Goal: Information Seeking & Learning: Learn about a topic

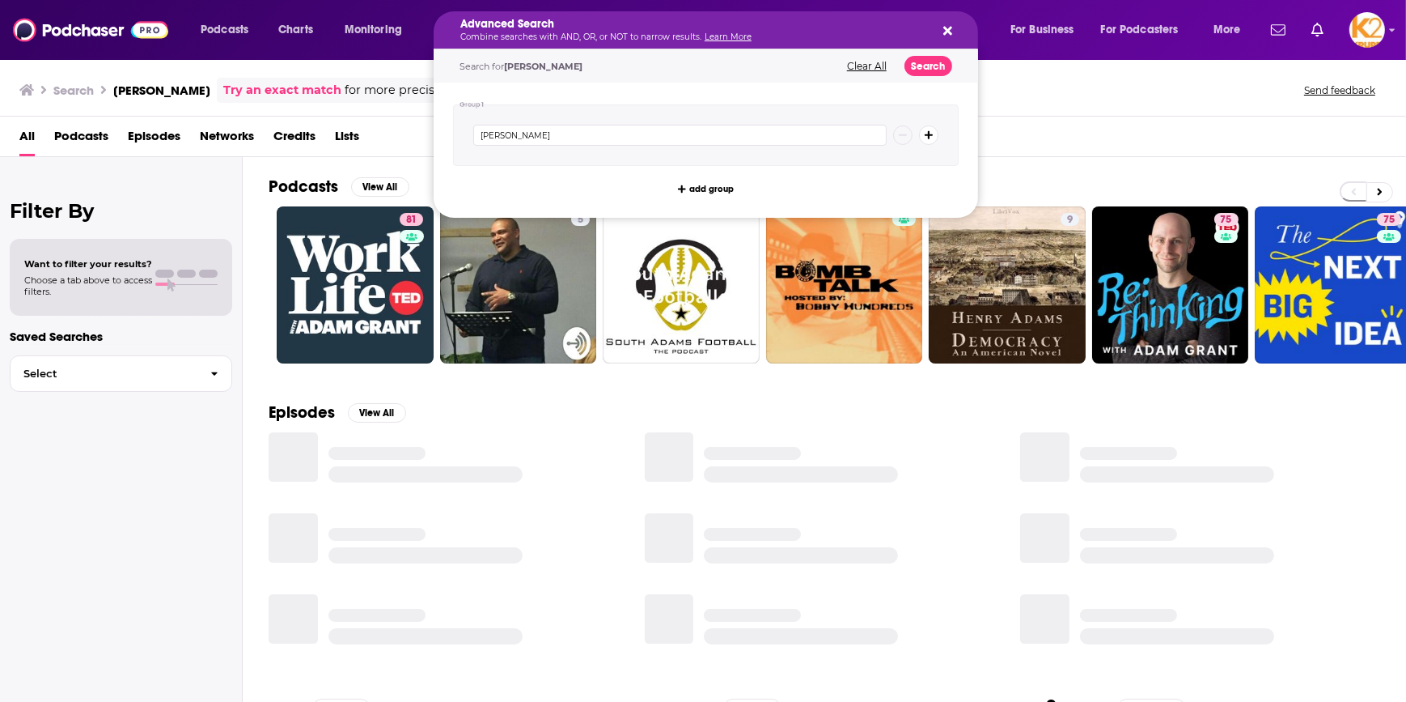
click at [947, 28] on icon "Search podcasts, credits, & more..." at bounding box center [948, 30] width 9 height 13
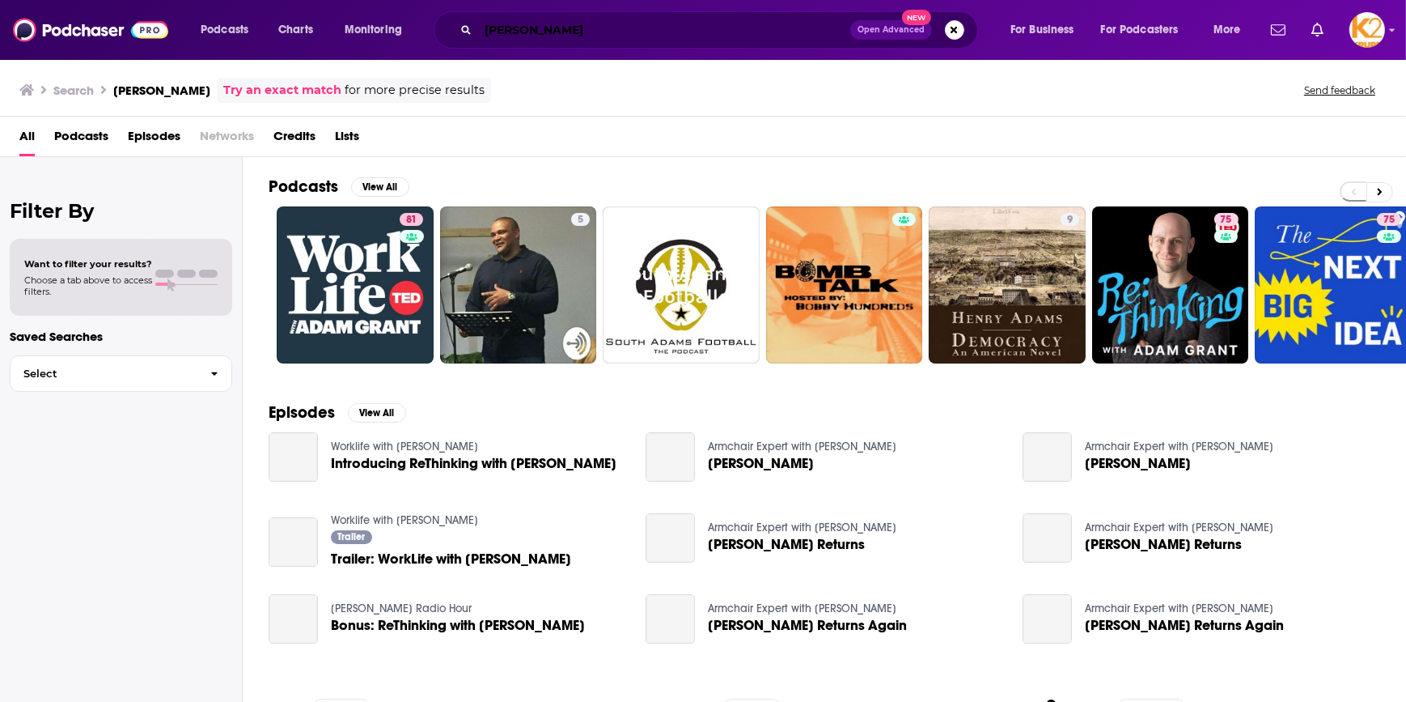
click at [607, 18] on input "[PERSON_NAME]" at bounding box center [664, 30] width 372 height 26
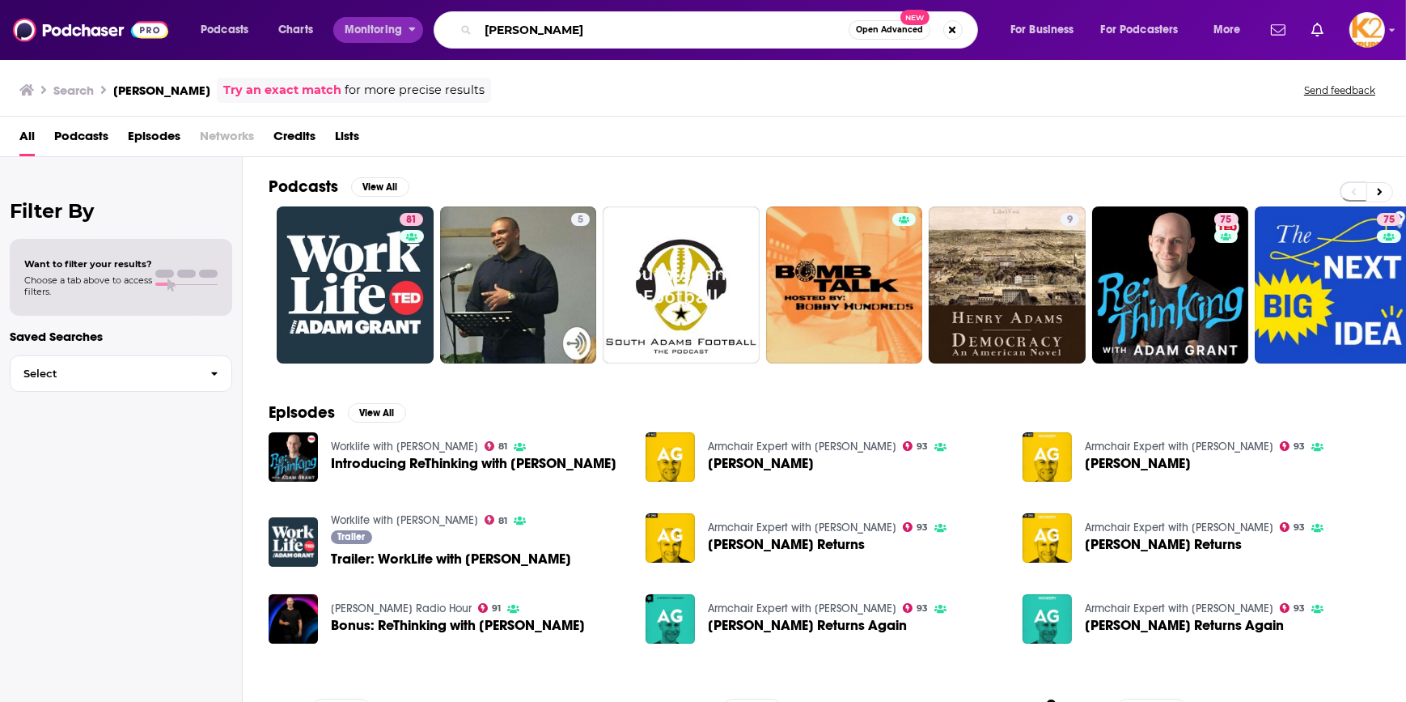
drag, startPoint x: 590, startPoint y: 36, endPoint x: 397, endPoint y: 32, distance: 193.4
click at [397, 32] on div "Podcasts Charts Monitoring Adam Grant Open Advanced New For Business For Podcas…" at bounding box center [722, 29] width 1067 height 37
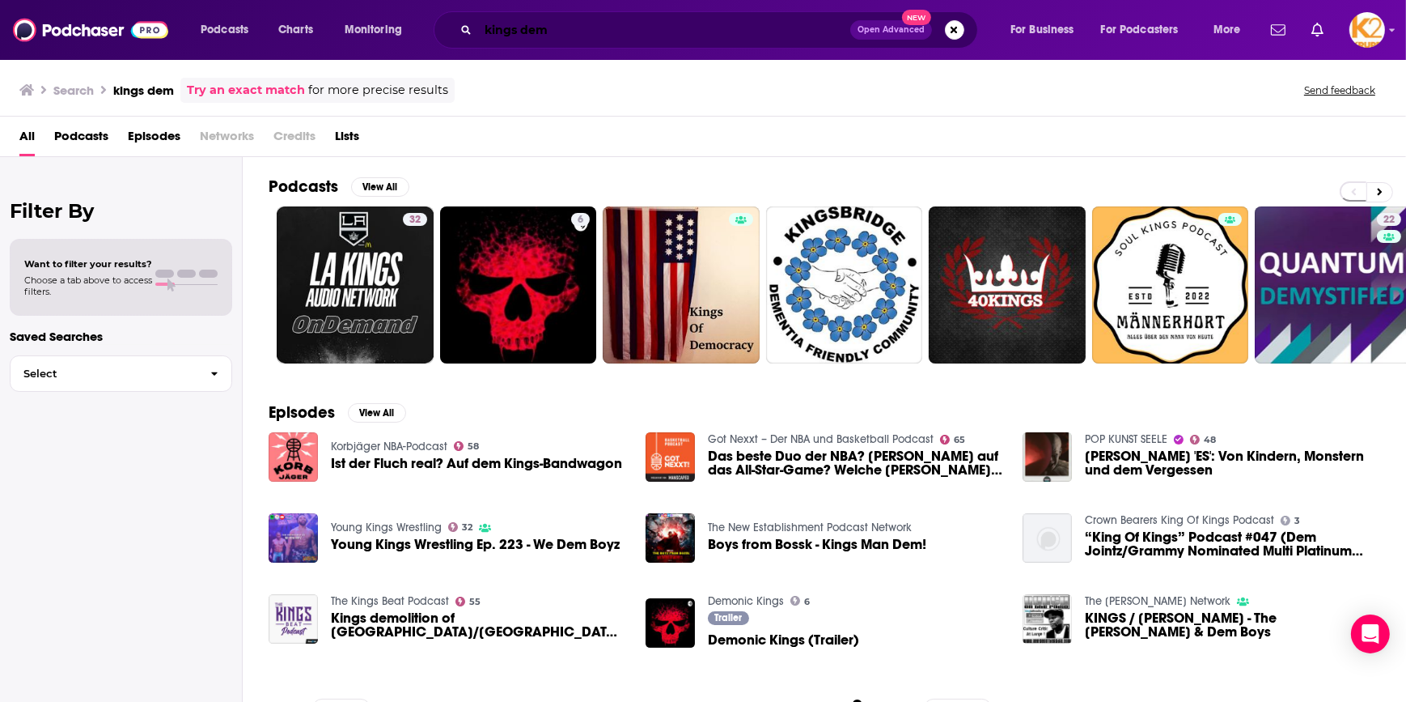
click at [517, 26] on input "kings dem" at bounding box center [664, 30] width 372 height 26
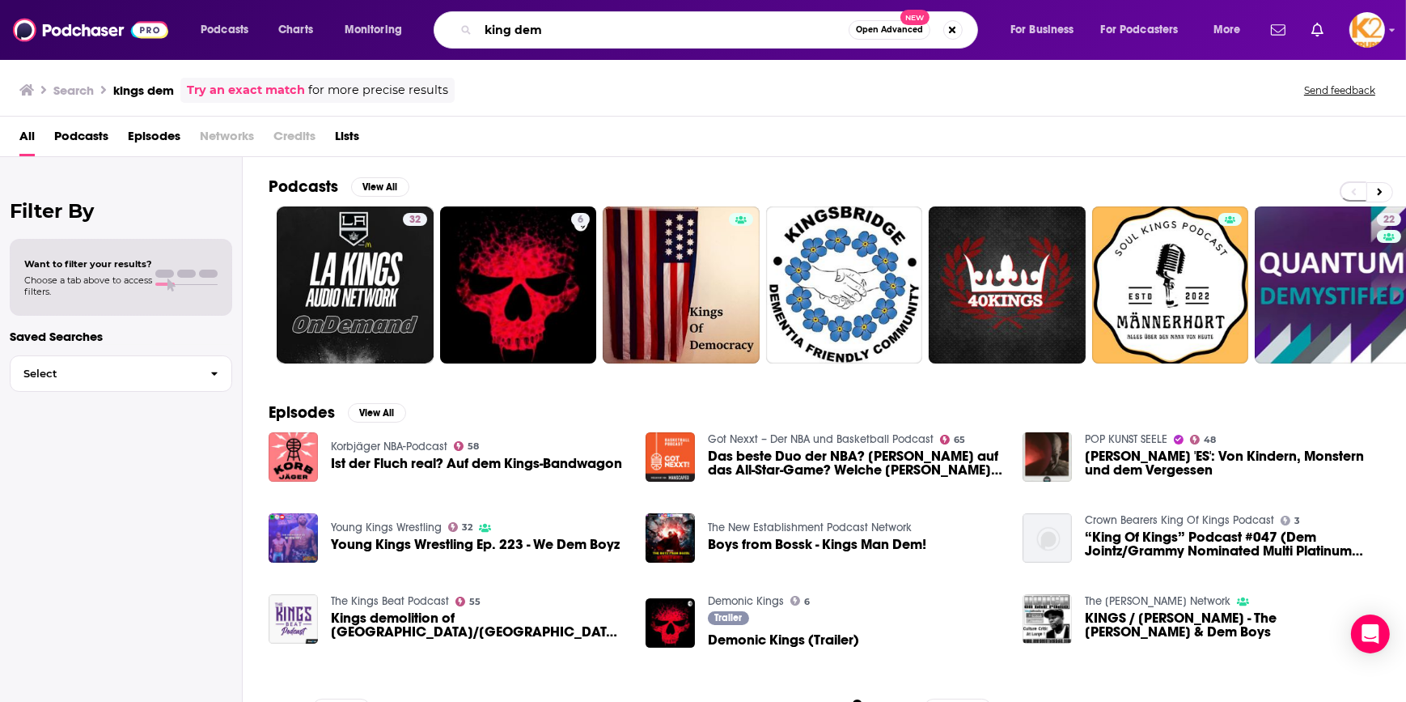
click at [570, 35] on input "king dem" at bounding box center [663, 30] width 371 height 26
type input "king dems"
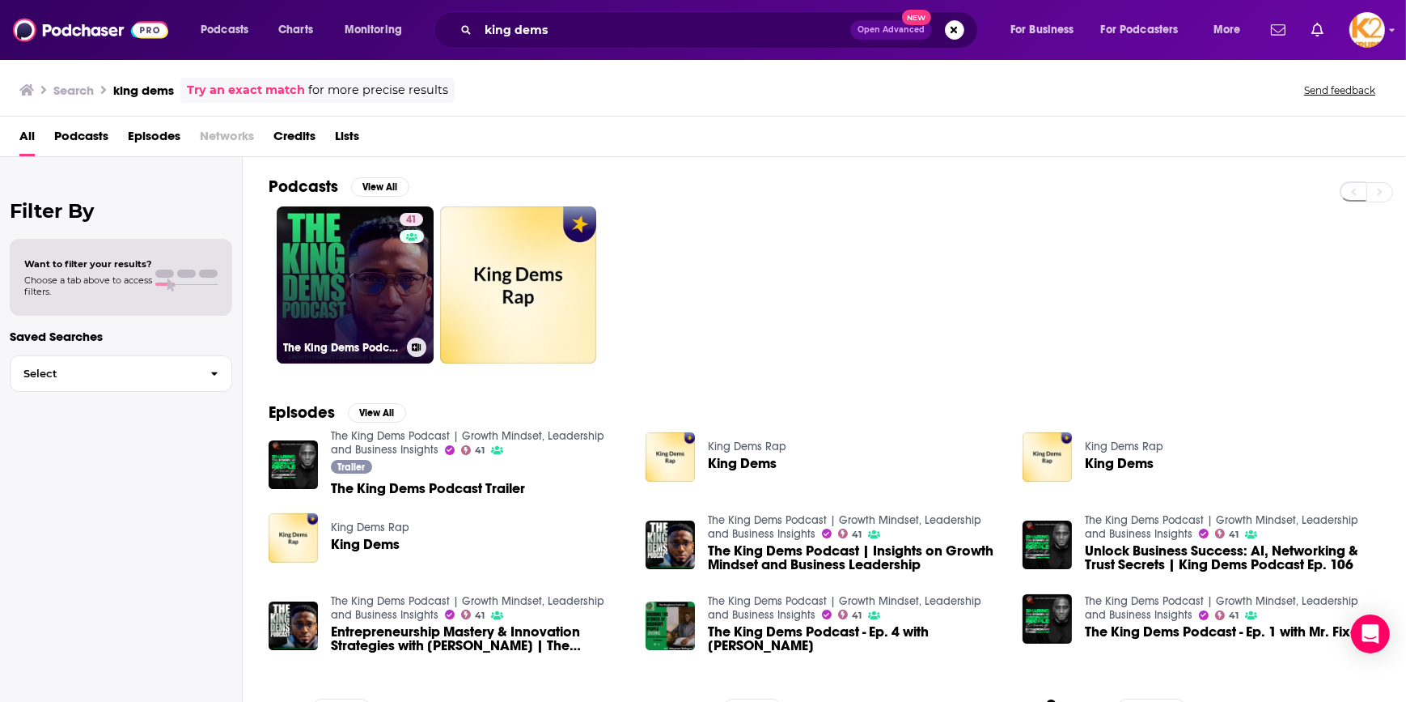
click at [351, 272] on link "41 The King Dems Podcast | Growth Mindset, Leadership and Business Insights" at bounding box center [355, 284] width 157 height 157
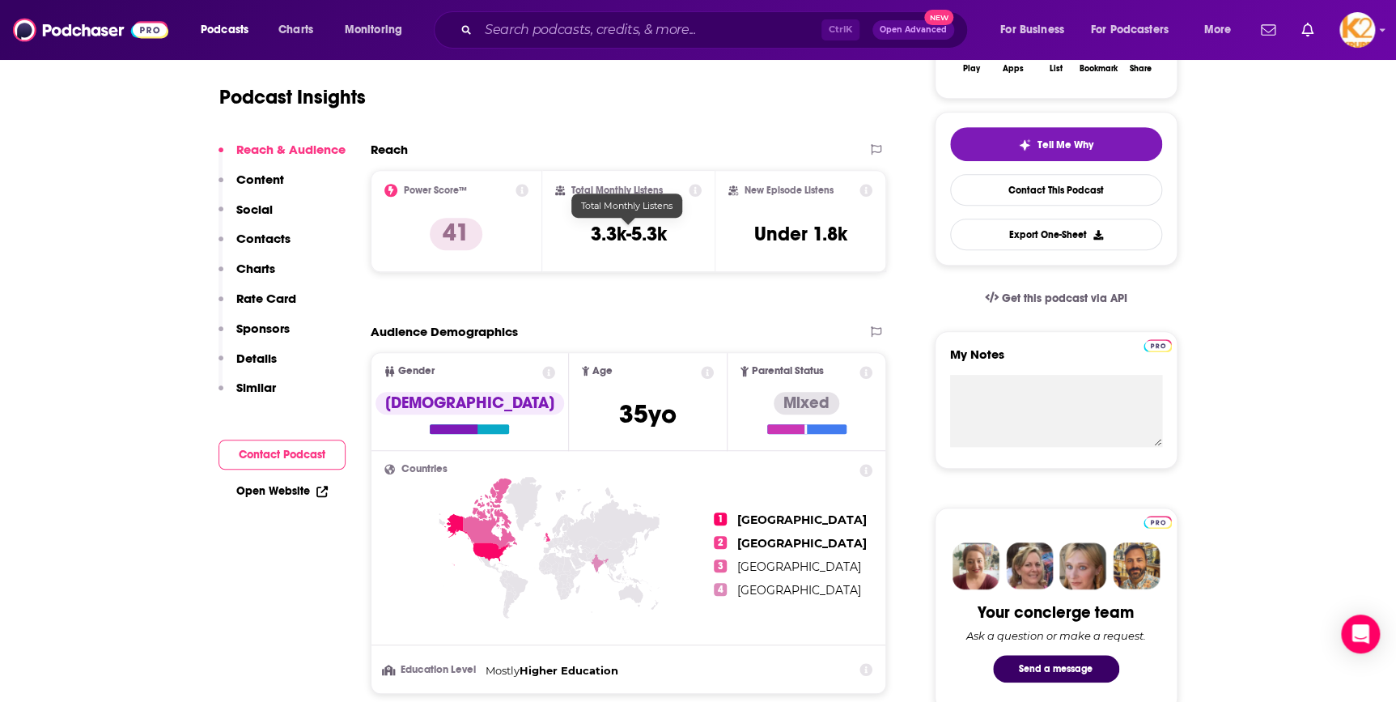
scroll to position [367, 0]
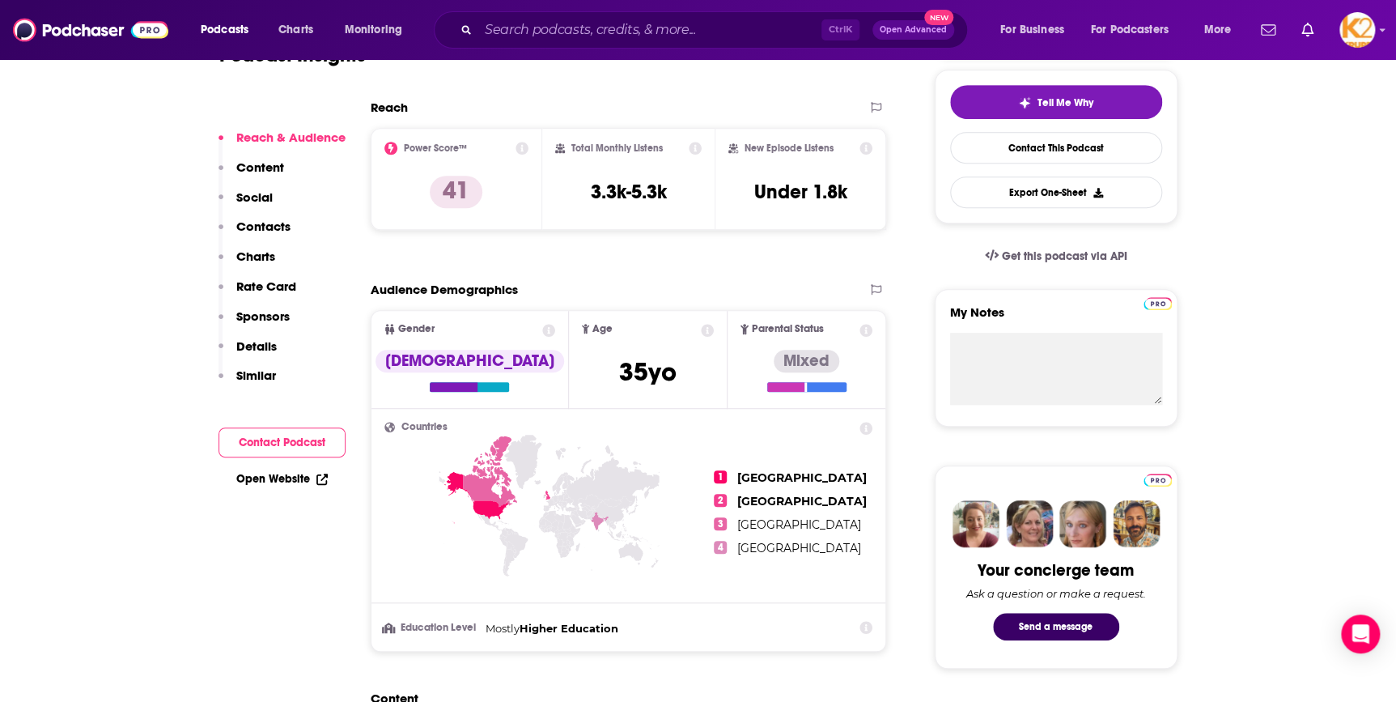
click at [259, 169] on p "Content" at bounding box center [260, 166] width 48 height 15
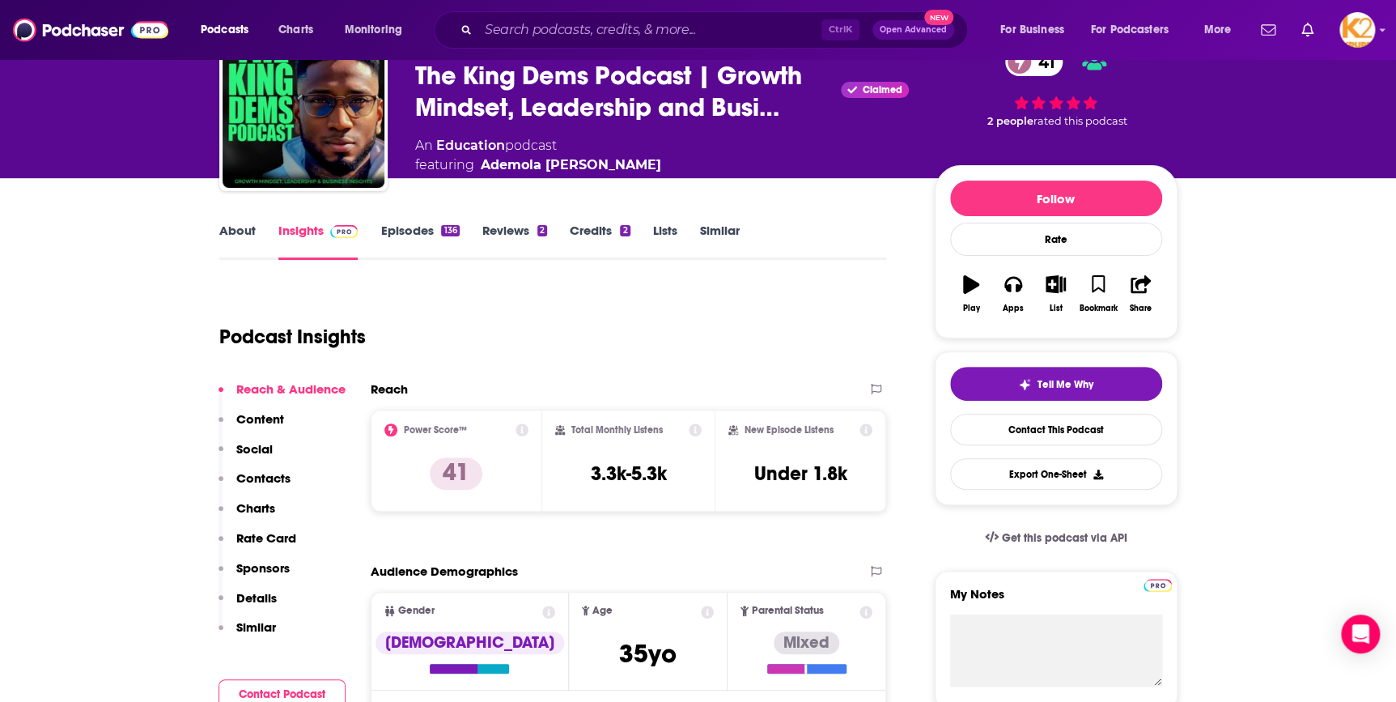
scroll to position [0, 0]
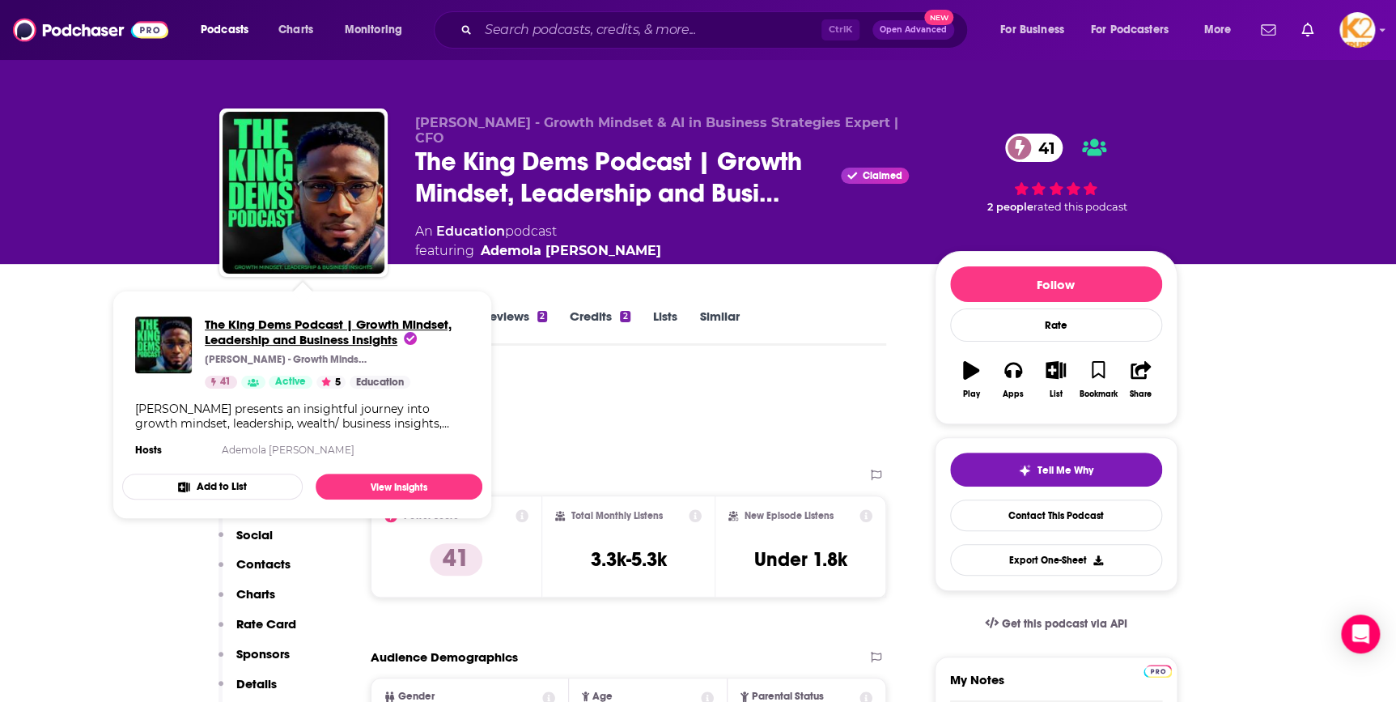
click at [307, 340] on span "The King Dems Podcast | Growth Mindset, Leadership and Business Insights" at bounding box center [328, 331] width 247 height 31
click at [374, 483] on link "View Insights" at bounding box center [399, 486] width 167 height 26
click at [367, 491] on link "View Insights" at bounding box center [399, 486] width 167 height 26
click at [353, 414] on div "Ademola Odewade presents an insightful journey into growth mindset, leadership,…" at bounding box center [302, 415] width 334 height 29
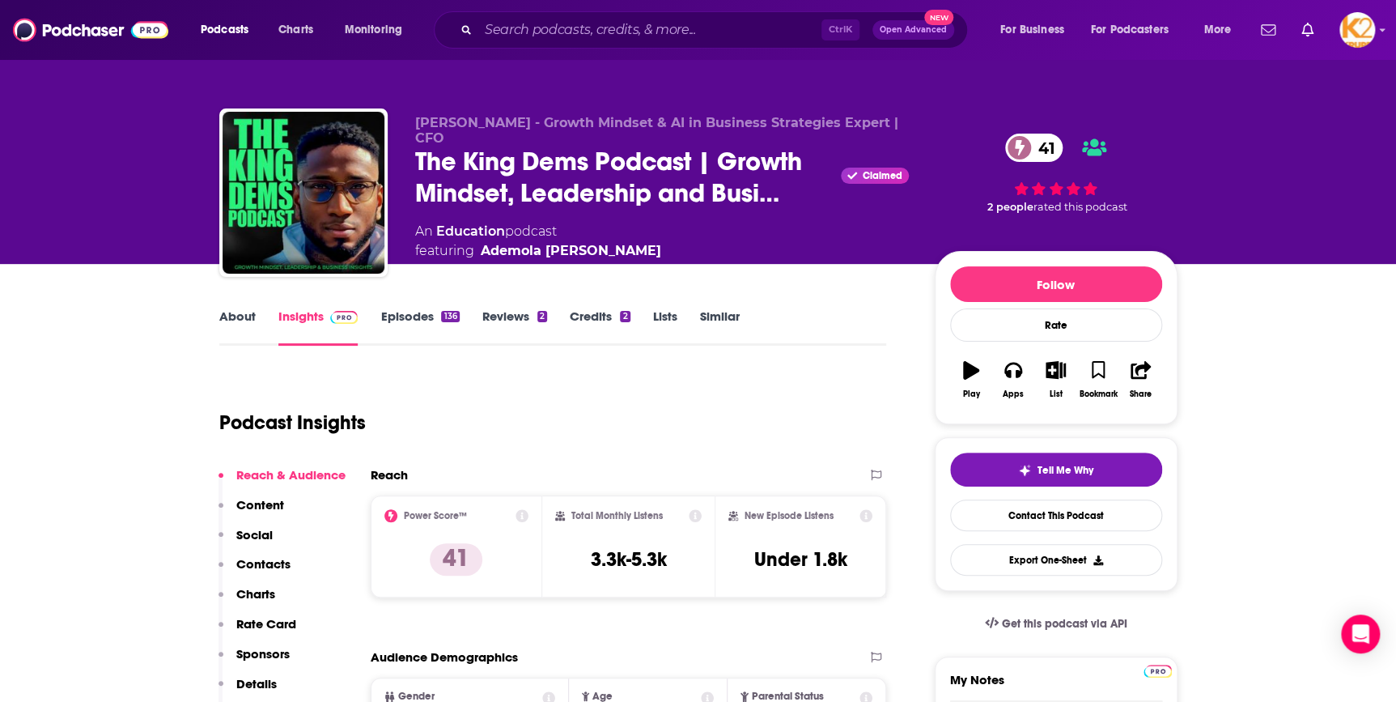
click at [233, 316] on link "About" at bounding box center [237, 326] width 36 height 37
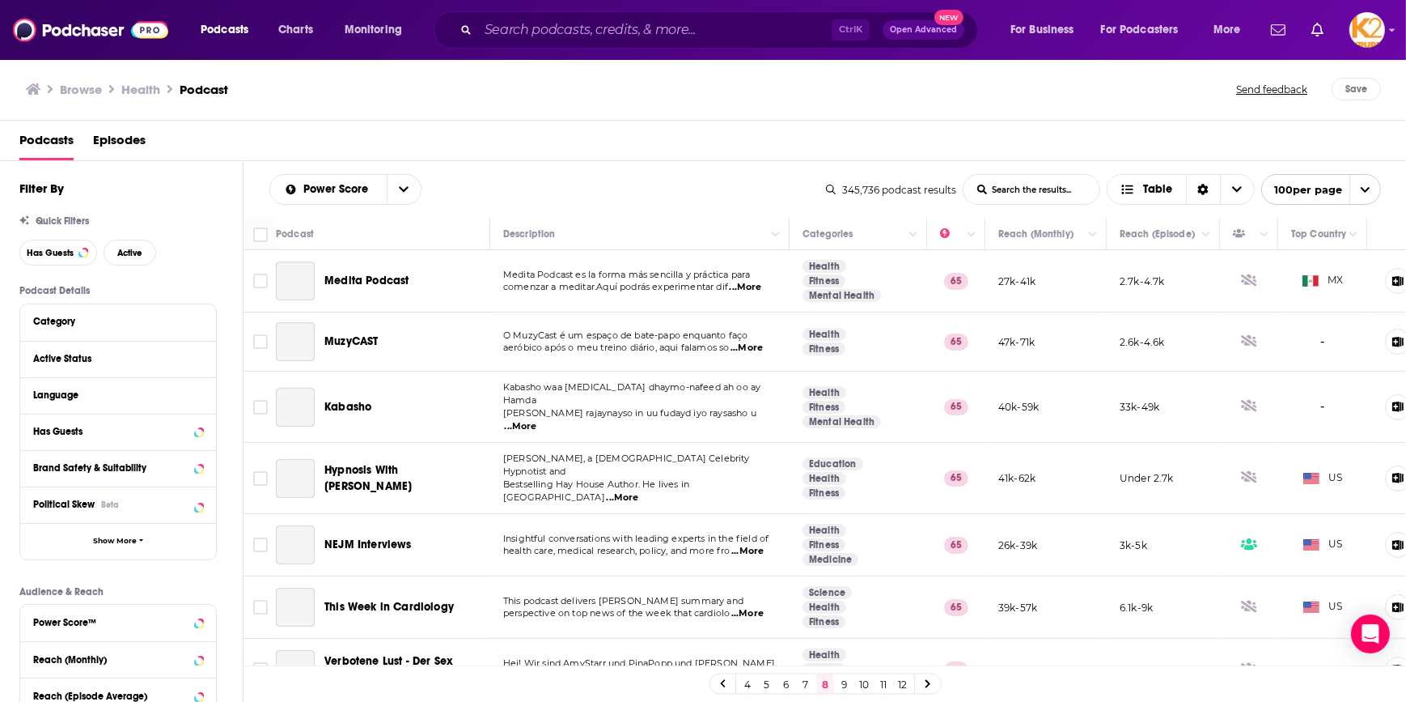
scroll to position [5927, 0]
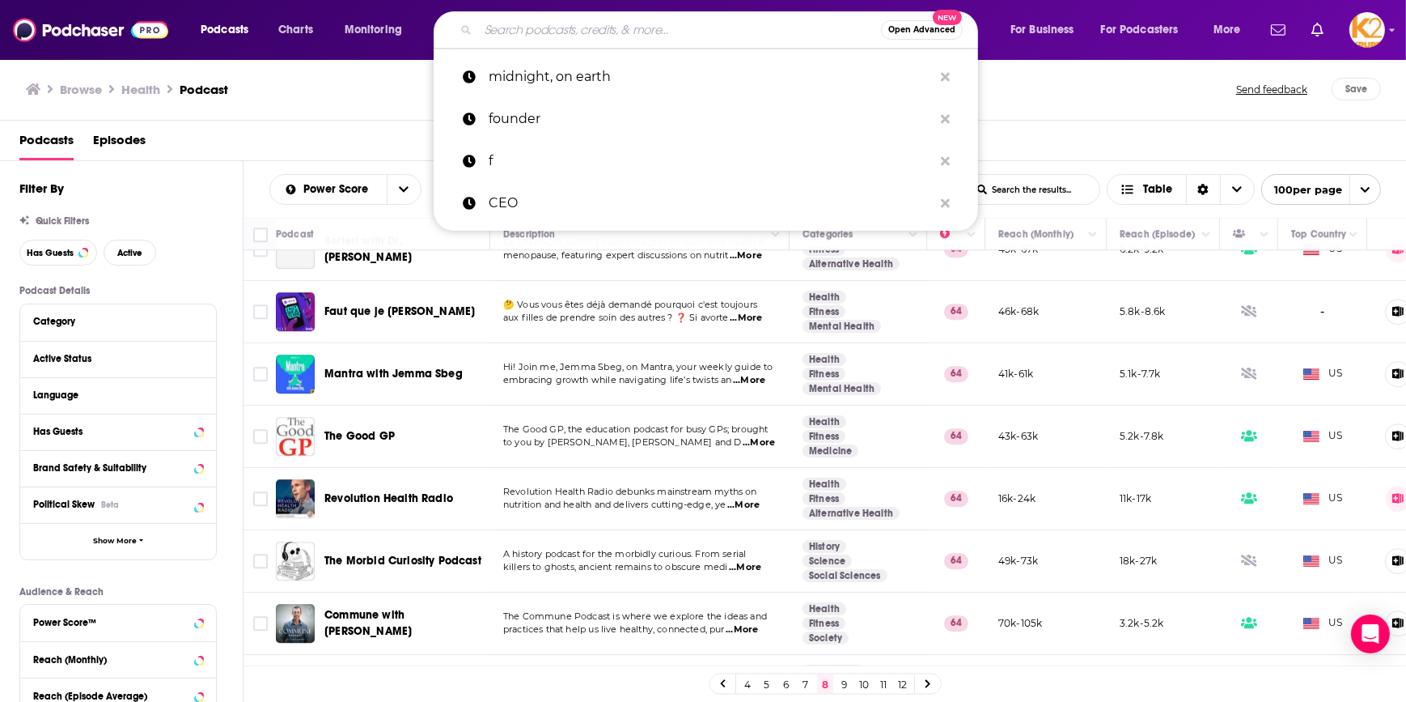
click at [499, 32] on input "Search podcasts, credits, & more..." at bounding box center [679, 30] width 403 height 26
